Goal: Book appointment/travel/reservation

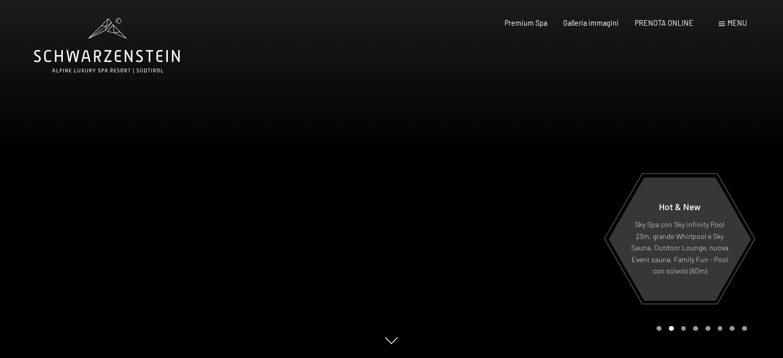
click at [725, 23] on div "Menu" at bounding box center [732, 23] width 28 height 10
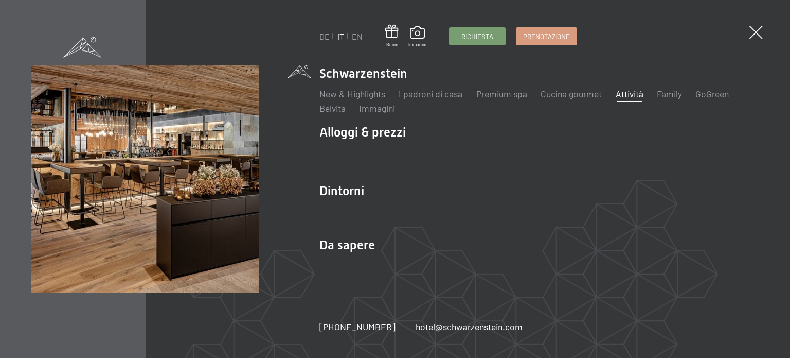
click at [634, 95] on link "Attività" at bounding box center [630, 93] width 28 height 11
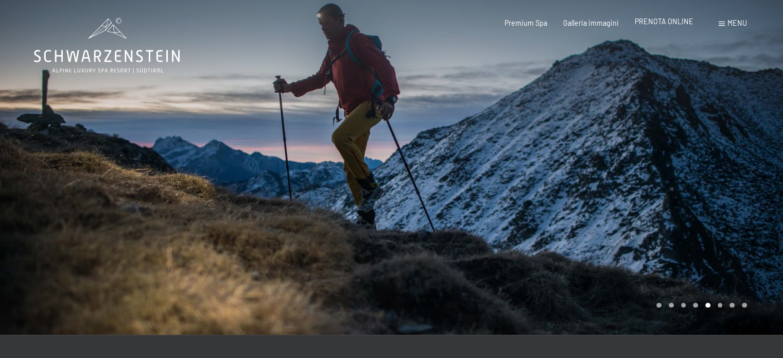
click at [667, 23] on span "PRENOTA ONLINE" at bounding box center [663, 21] width 59 height 9
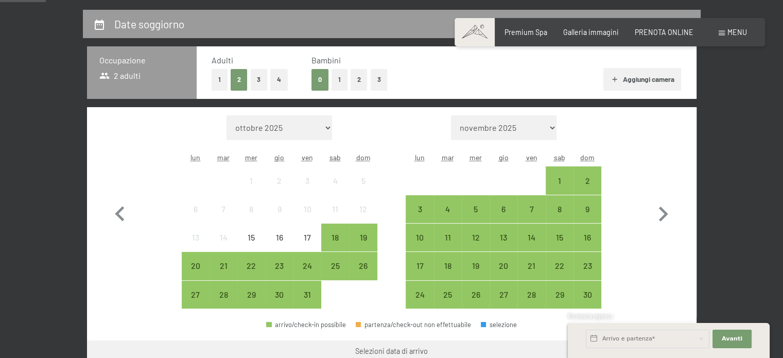
scroll to position [226, 0]
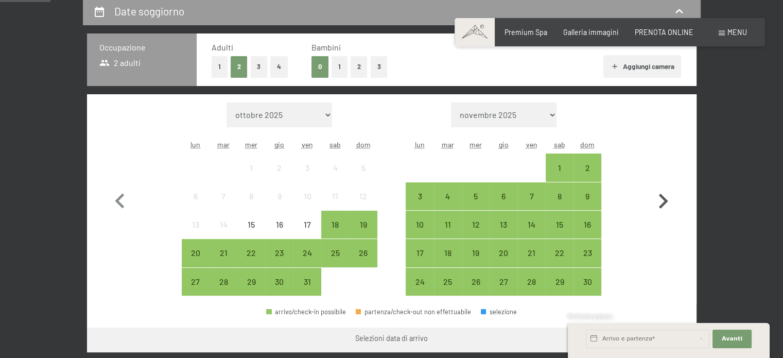
click at [665, 197] on icon "button" at bounding box center [663, 201] width 30 height 30
select select "2025-11-01"
select select "2025-12-01"
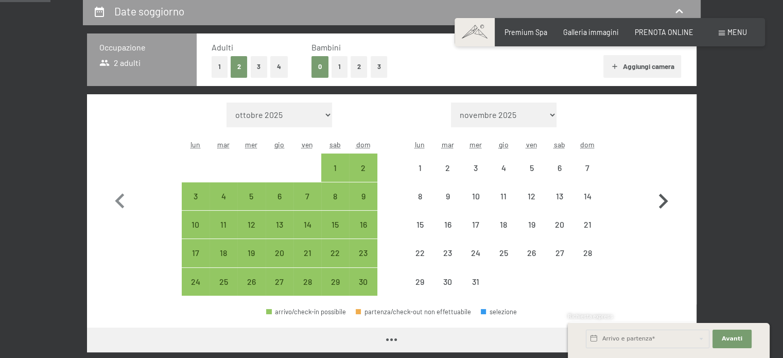
click at [665, 197] on icon "button" at bounding box center [663, 201] width 30 height 30
select select "2025-12-01"
select select "2026-01-01"
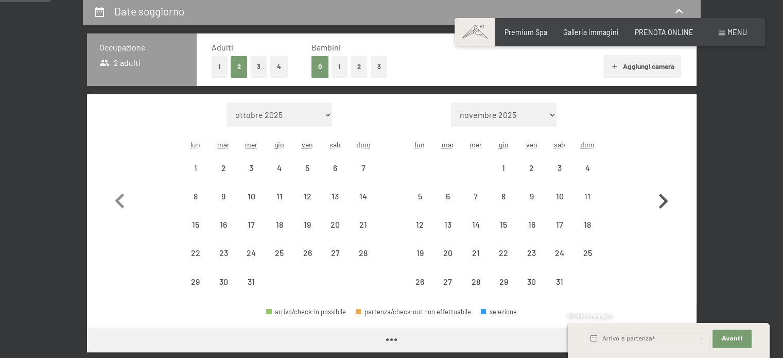
select select "2025-12-01"
select select "2026-01-01"
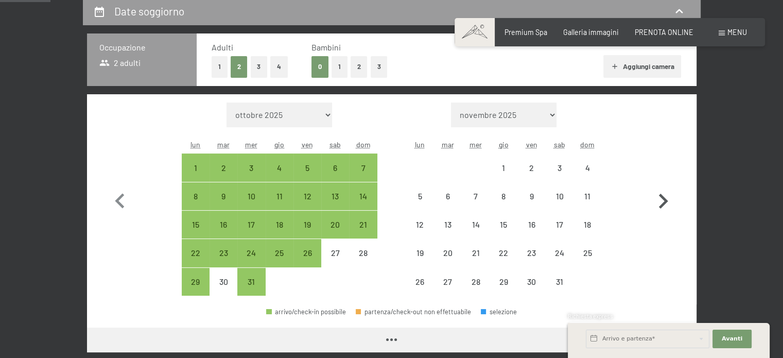
click at [665, 197] on icon "button" at bounding box center [663, 201] width 30 height 30
select select "2026-01-01"
select select "2026-02-01"
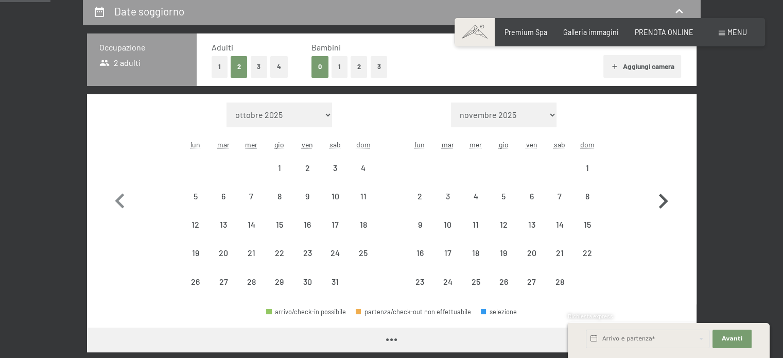
select select "2026-01-01"
select select "2026-02-01"
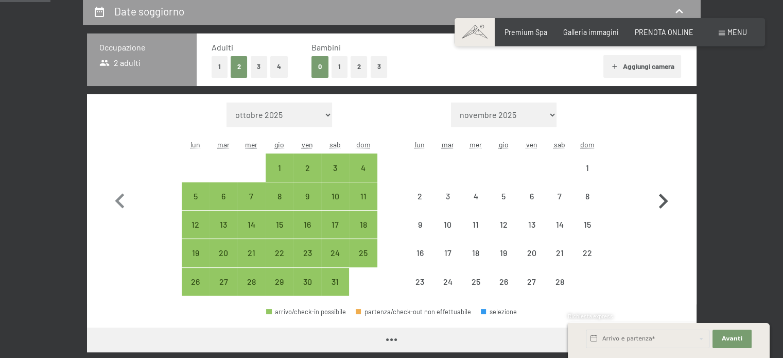
select select "2026-01-01"
select select "2026-02-01"
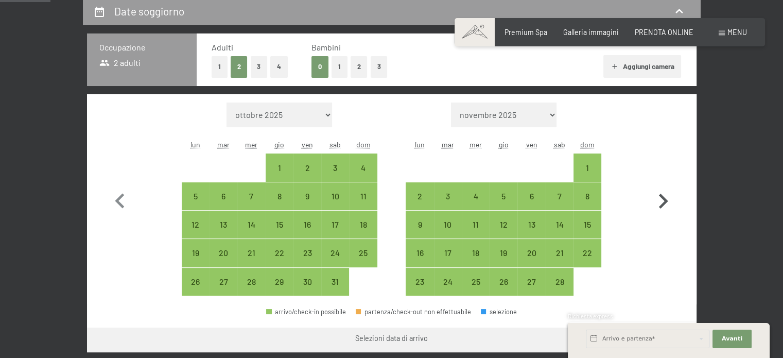
click at [665, 197] on icon "button" at bounding box center [663, 201] width 30 height 30
select select "2026-02-01"
select select "2026-03-01"
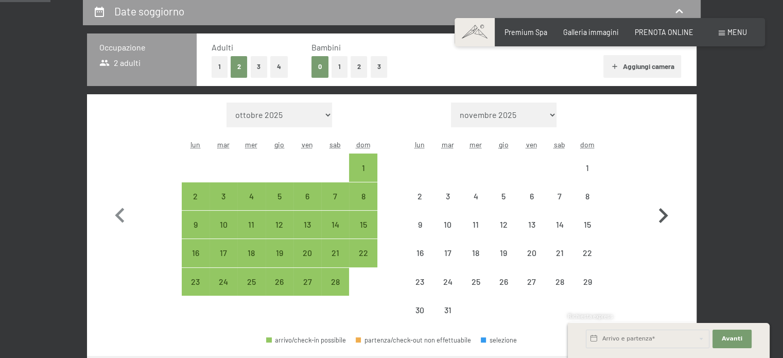
select select "2026-02-01"
select select "2026-03-01"
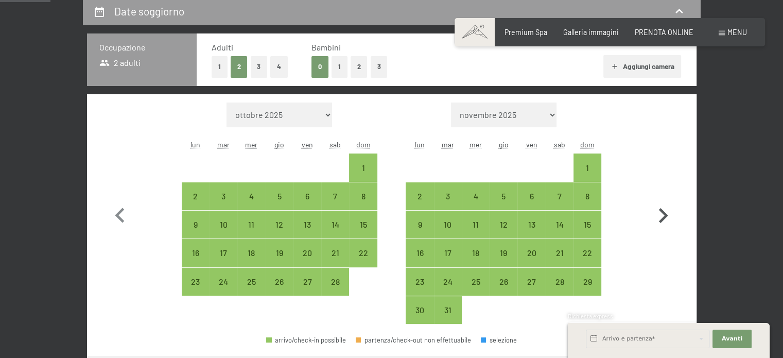
click at [660, 206] on icon "button" at bounding box center [663, 216] width 30 height 30
select select "2026-03-01"
select select "2026-04-01"
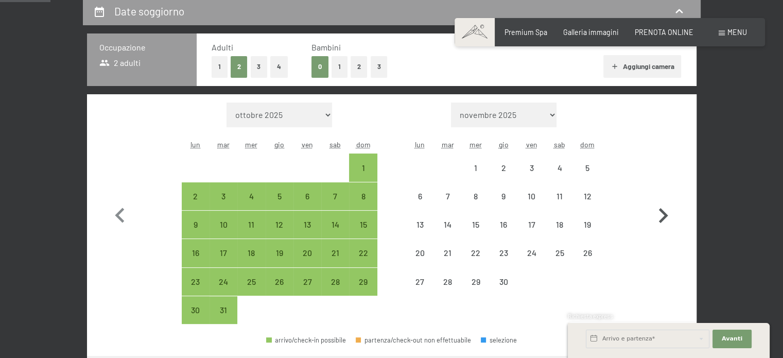
select select "2026-03-01"
select select "2026-04-01"
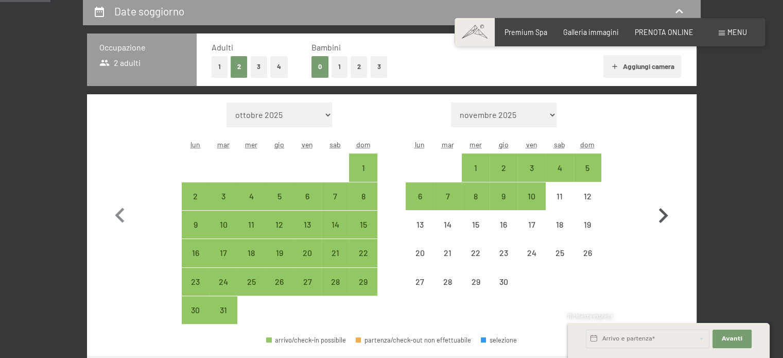
click at [660, 206] on icon "button" at bounding box center [663, 216] width 30 height 30
select select "2026-04-01"
select select "2026-05-01"
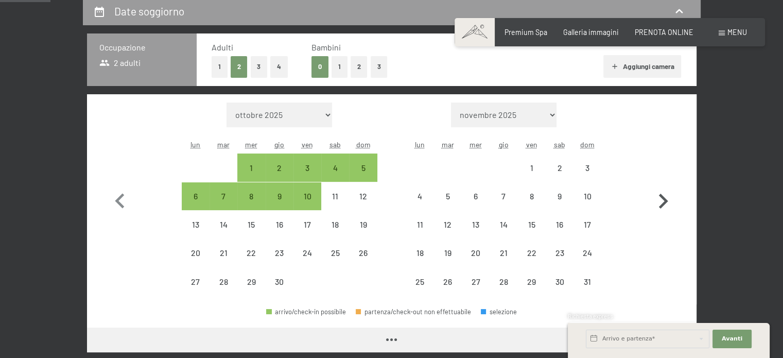
select select "2026-04-01"
select select "2026-05-01"
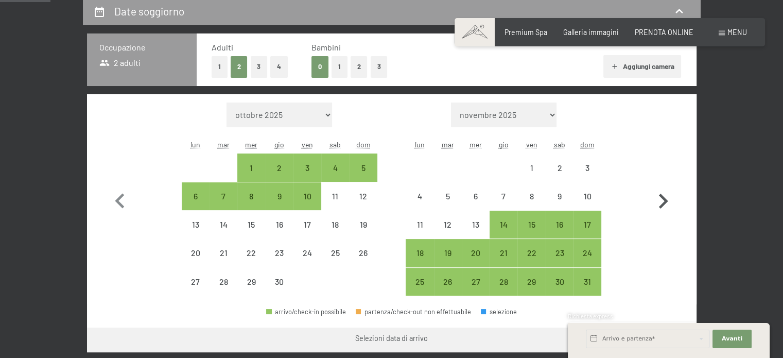
click at [660, 206] on icon "button" at bounding box center [663, 200] width 9 height 15
select select "2026-05-01"
select select "2026-06-01"
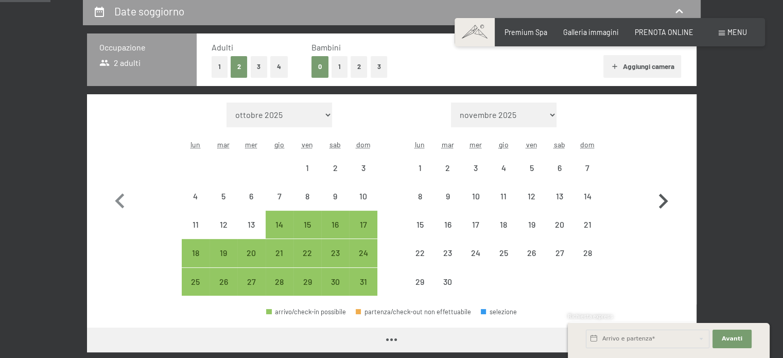
select select "2026-05-01"
select select "2026-06-01"
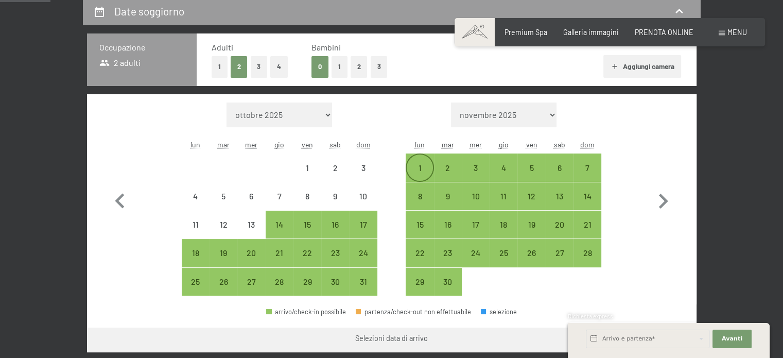
click at [417, 169] on div "1" at bounding box center [420, 177] width 26 height 26
select select "2026-05-01"
select select "2026-06-01"
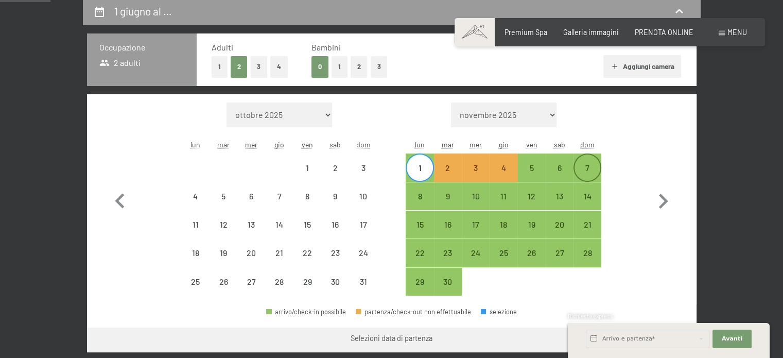
click at [589, 167] on div "7" at bounding box center [587, 177] width 26 height 26
select select "2026-05-01"
select select "2026-06-01"
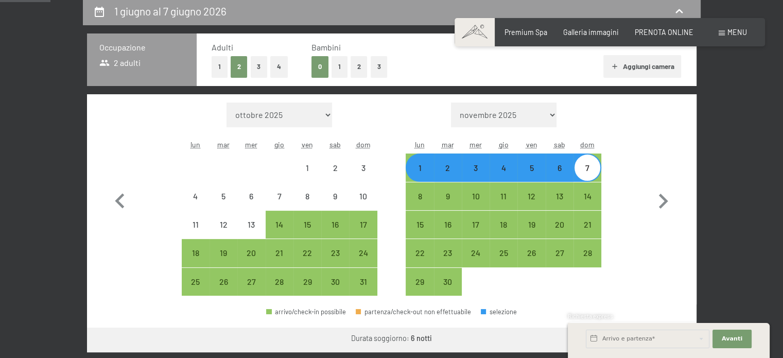
click at [214, 65] on button "1" at bounding box center [219, 66] width 16 height 21
select select "2026-05-01"
select select "2026-06-01"
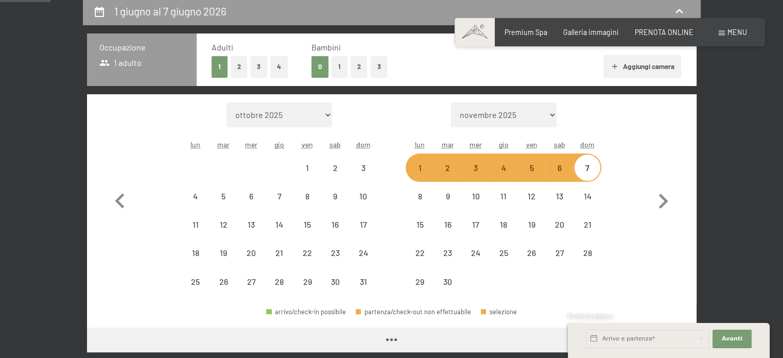
select select "2026-05-01"
select select "2026-06-01"
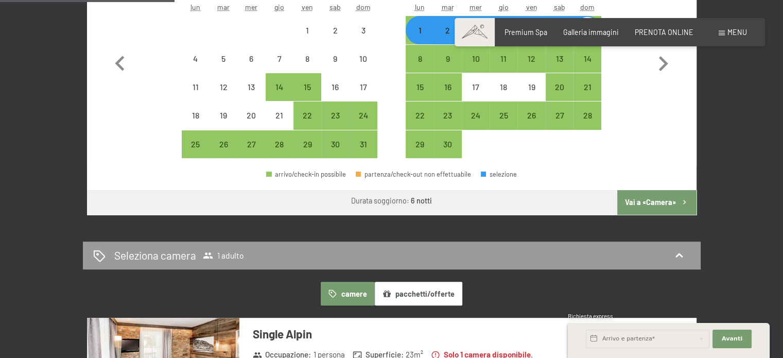
scroll to position [368, 0]
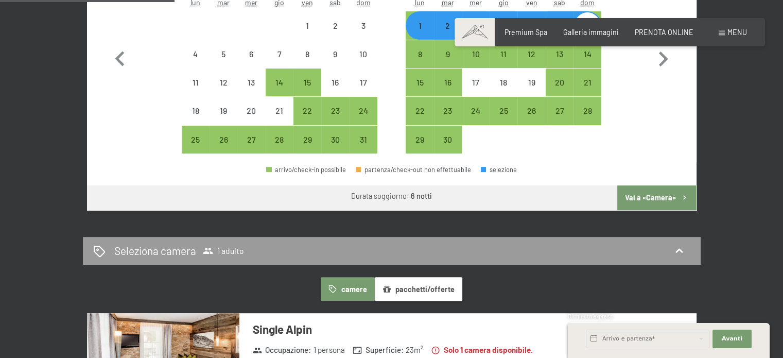
click at [650, 196] on button "Vai a «Camera»" at bounding box center [656, 197] width 79 height 25
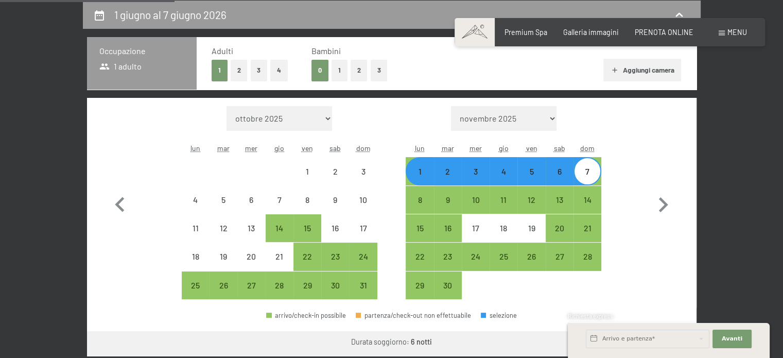
select select "2026-05-01"
select select "2026-06-01"
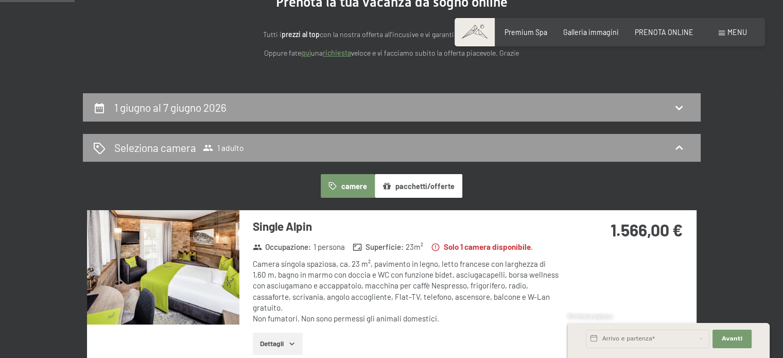
scroll to position [0, 0]
